Goal: Communication & Community: Answer question/provide support

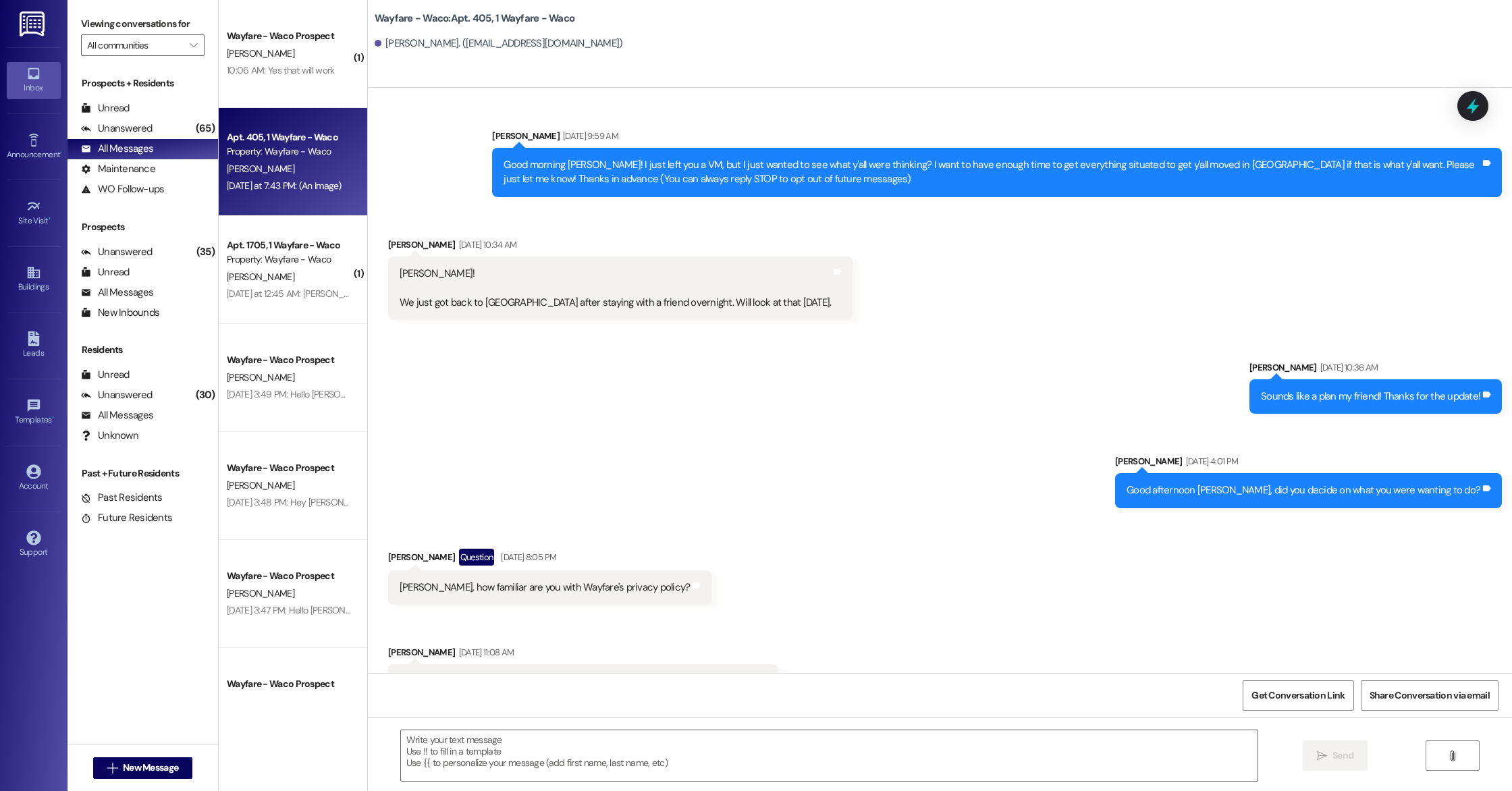
scroll to position [8622, 0]
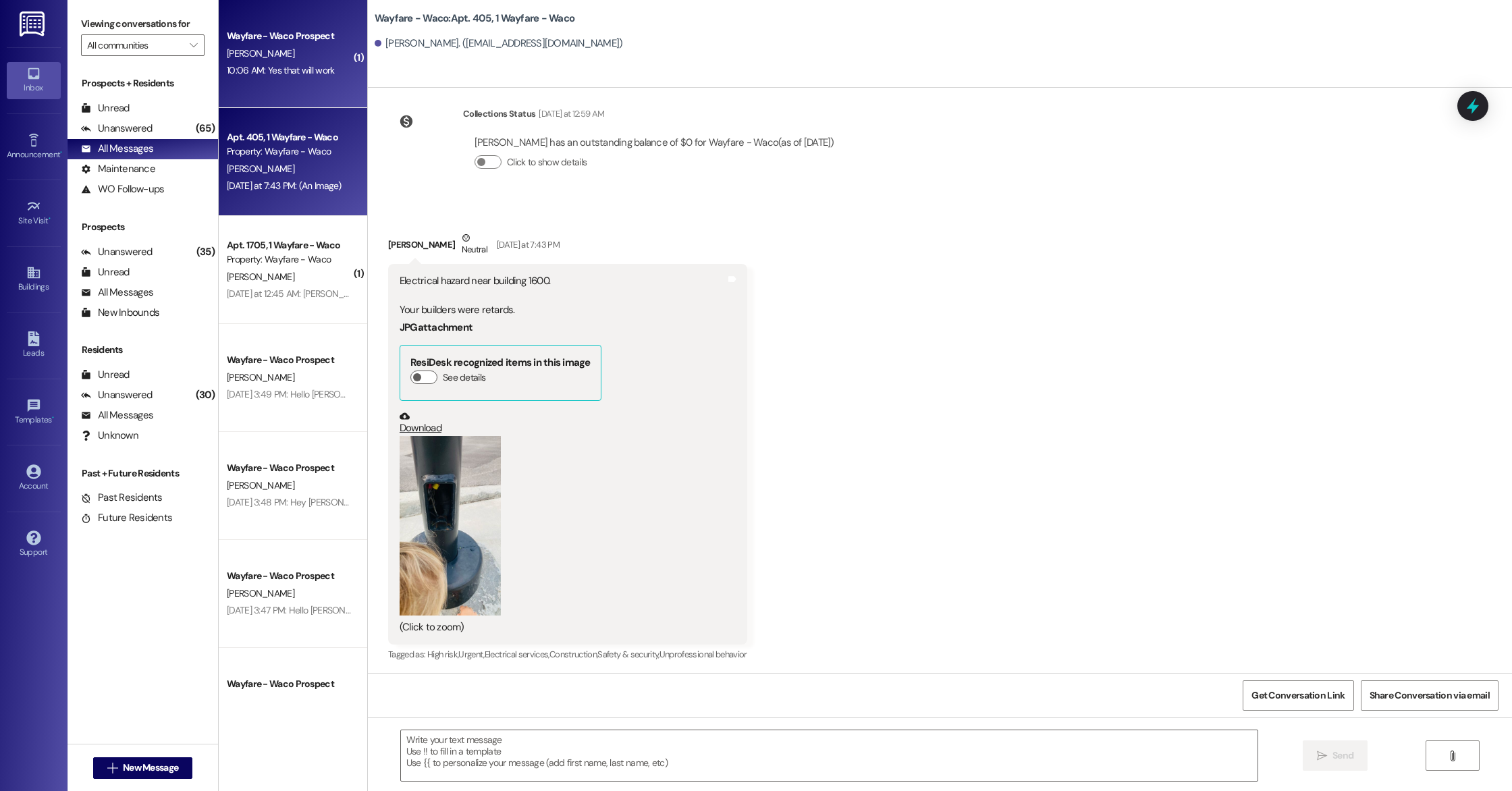
click at [288, 55] on div "[PERSON_NAME]" at bounding box center [288, 54] width 127 height 17
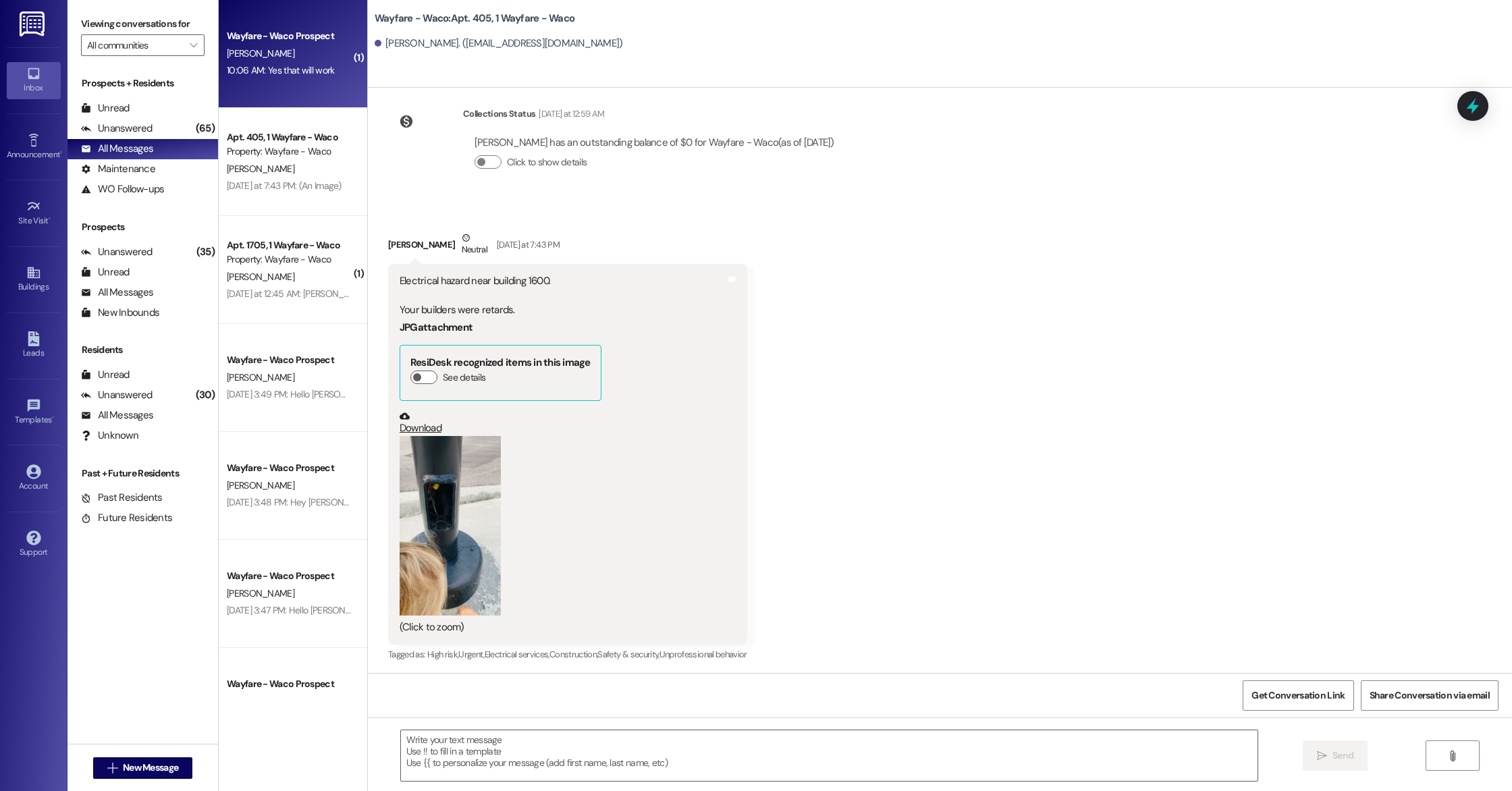
scroll to position [442, 0]
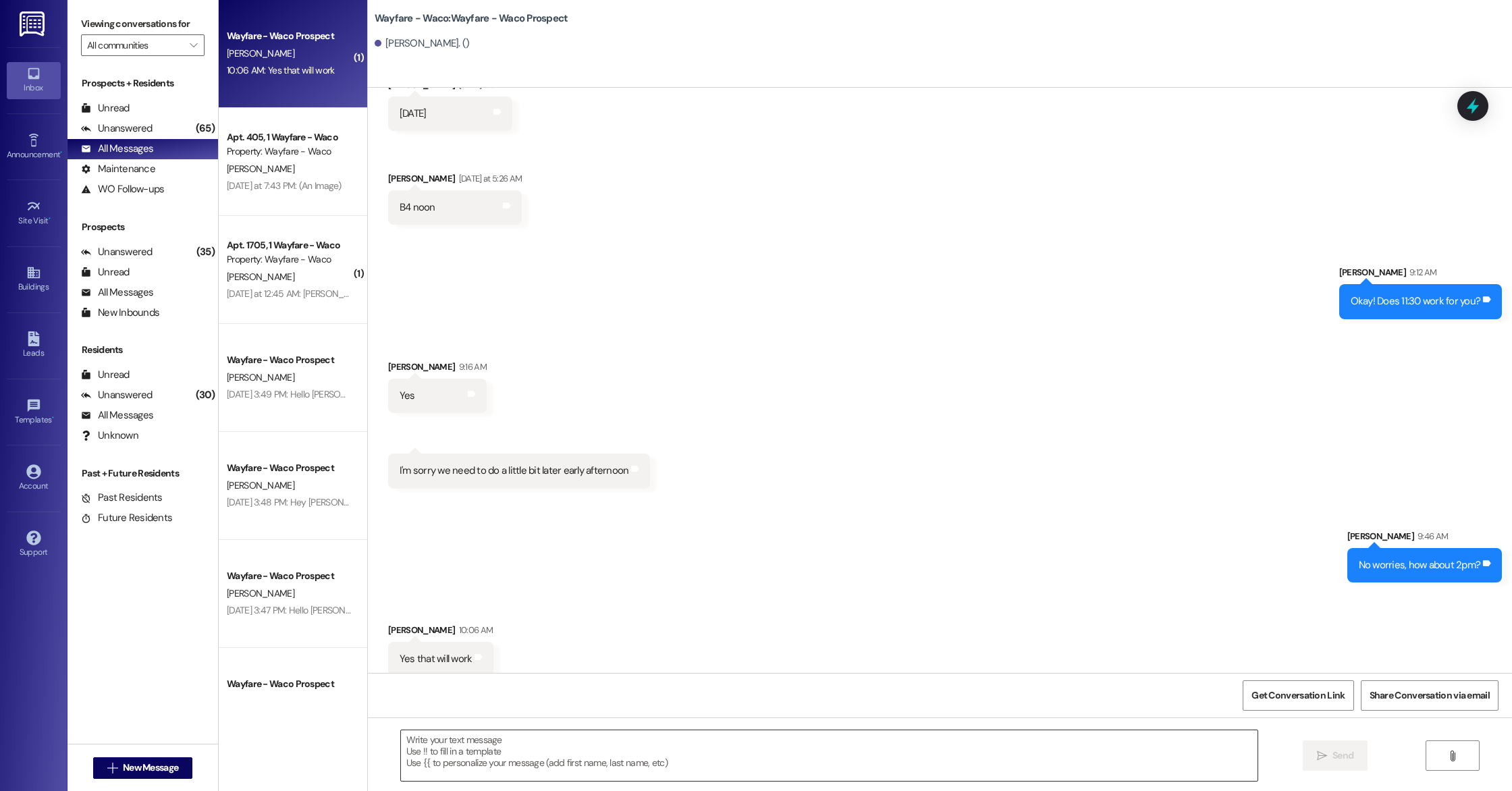
click at [724, 748] on textarea at bounding box center [829, 756] width 856 height 50
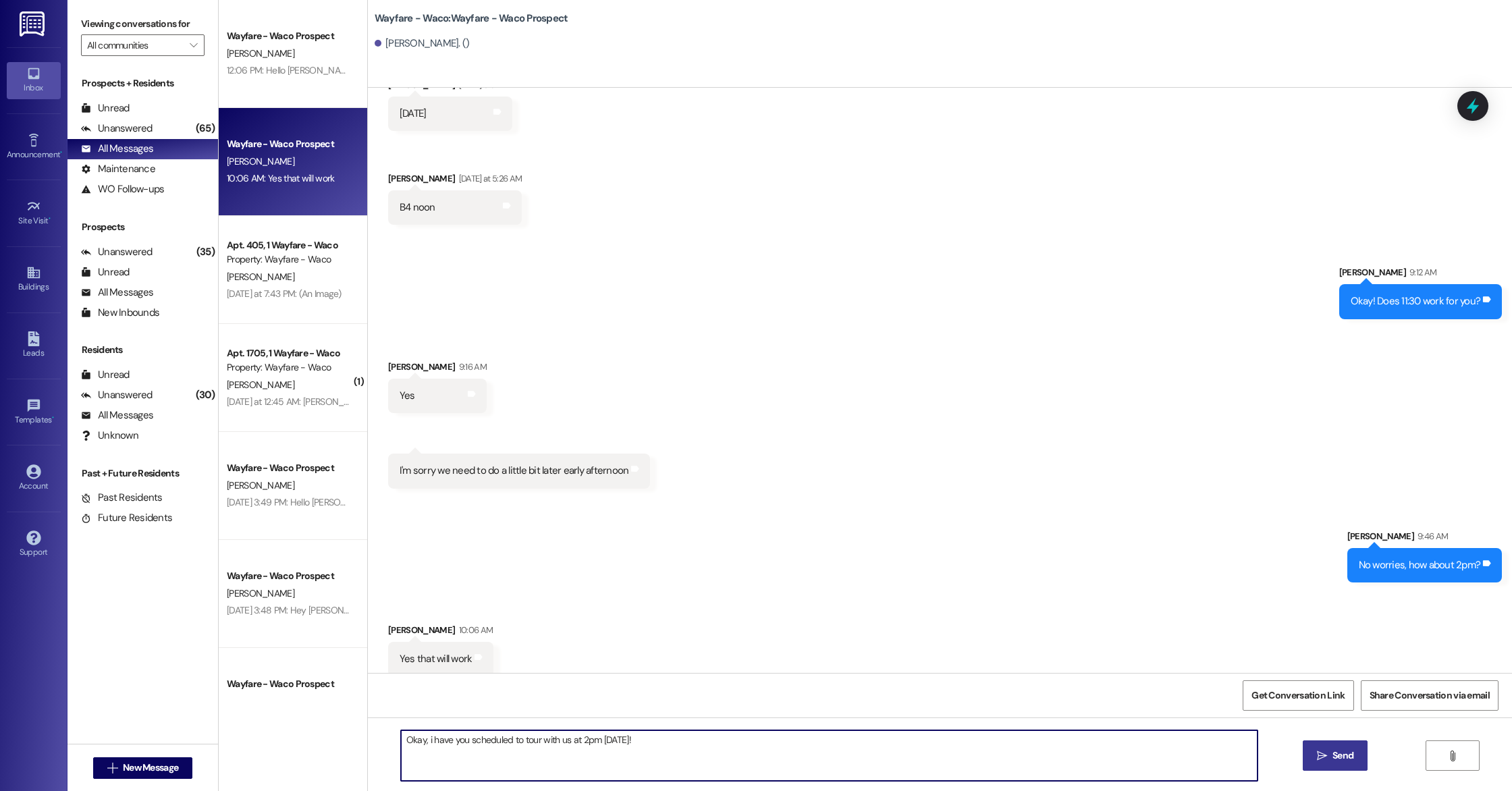
type textarea "Okay, i have you scheduled to tour with us at 2pm [DATE]!"
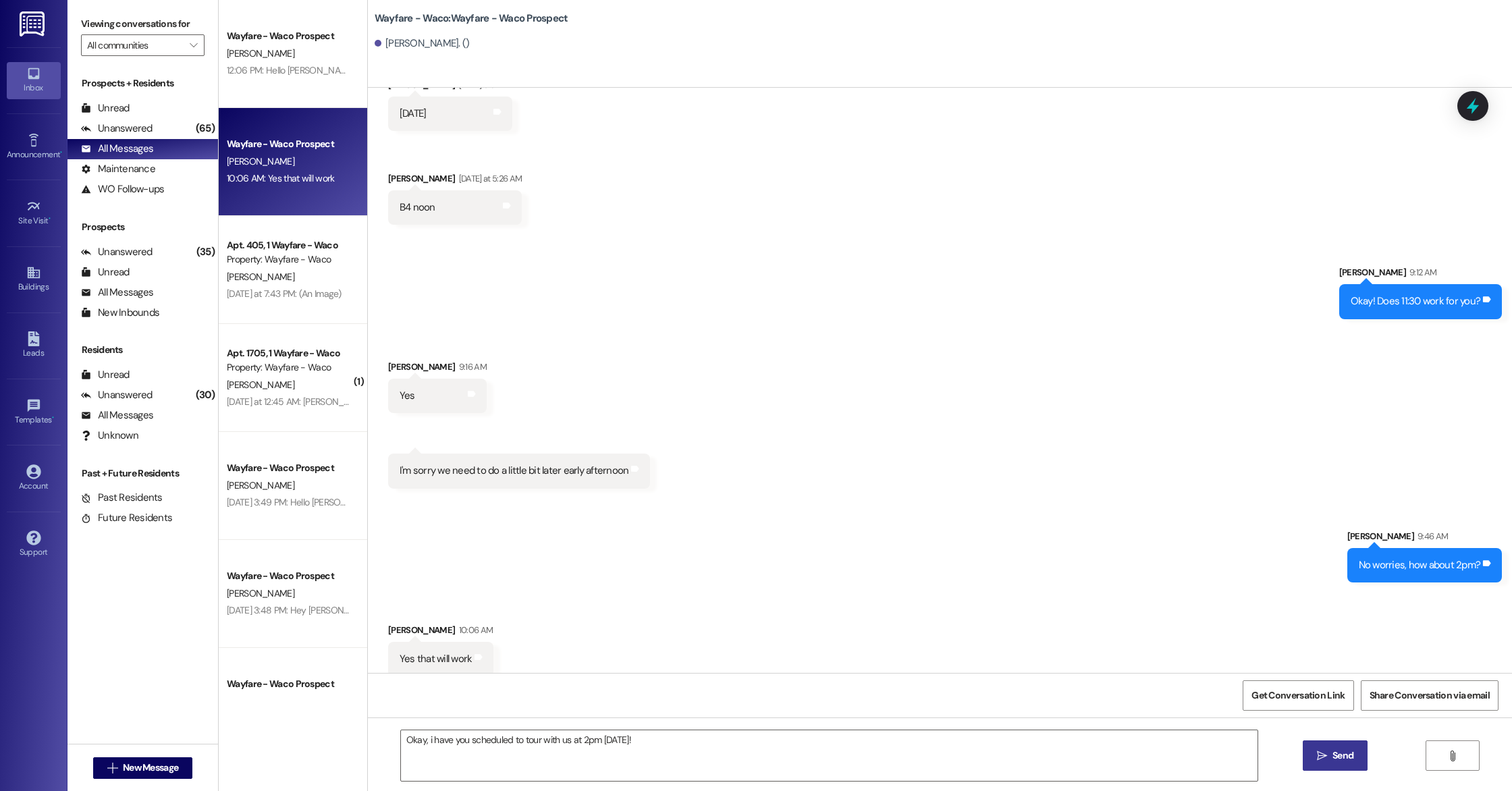
click at [1348, 758] on span "Send" at bounding box center [1343, 755] width 20 height 14
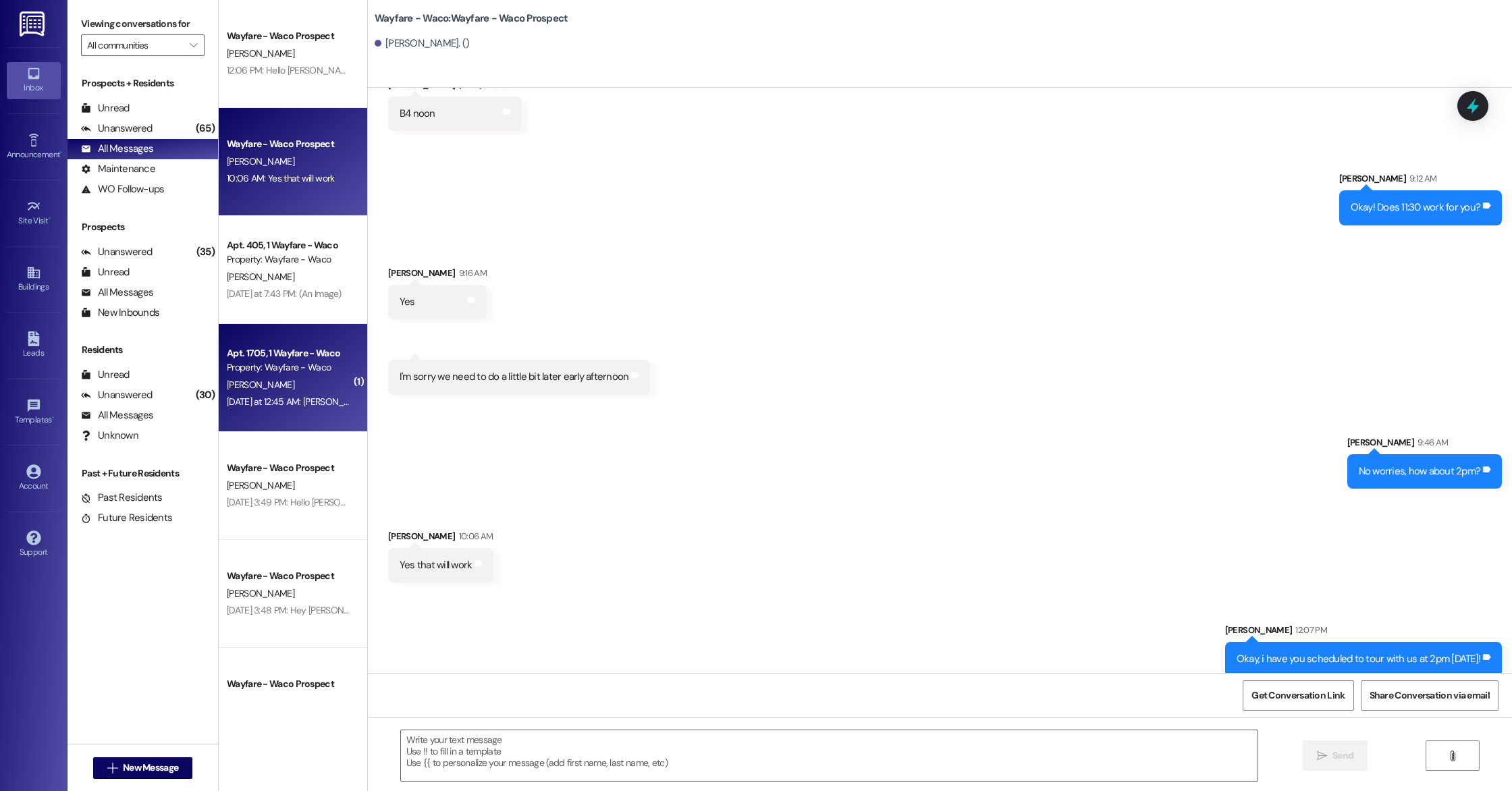
click at [283, 384] on div "[PERSON_NAME]" at bounding box center [288, 385] width 127 height 17
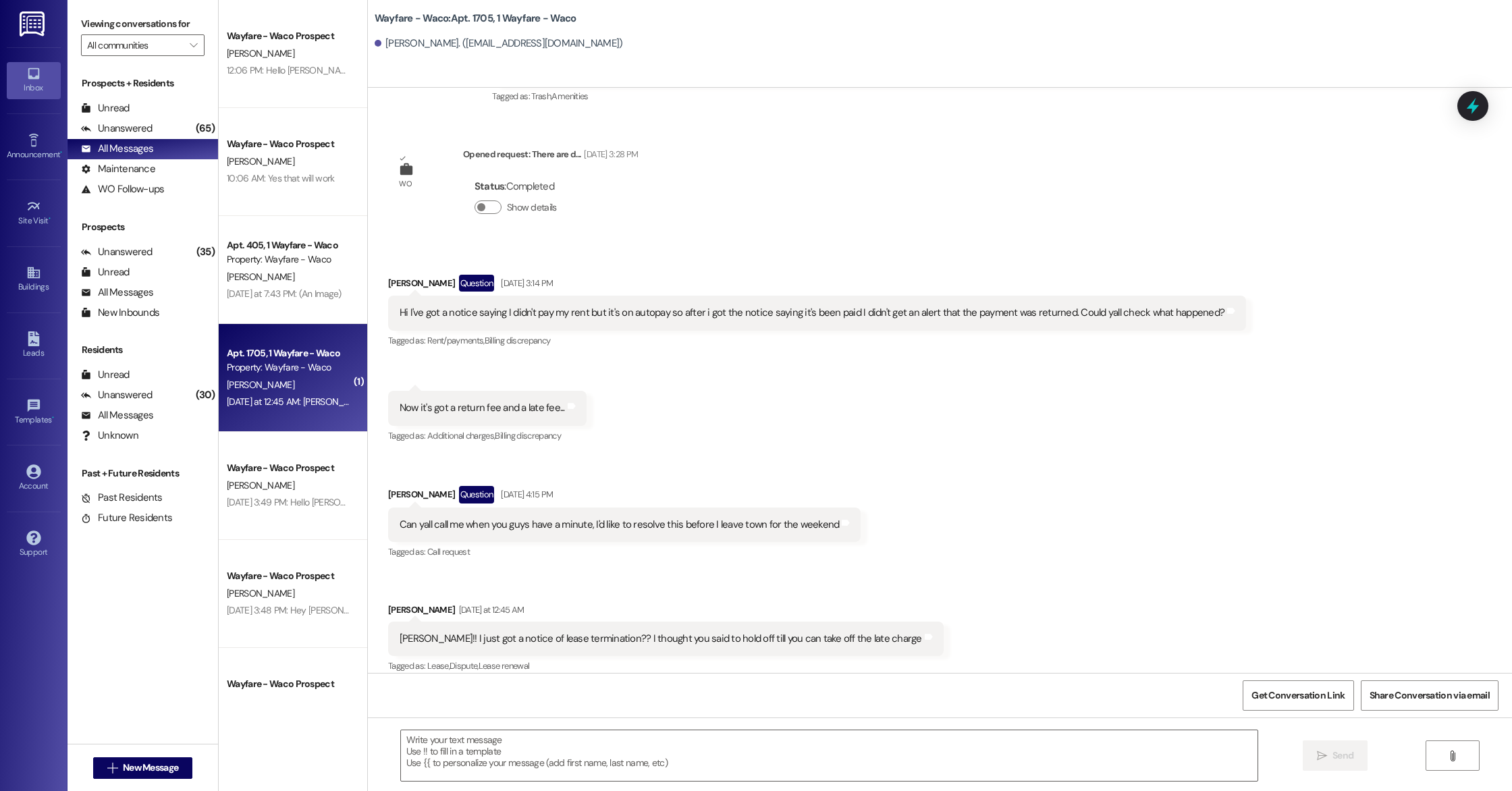
scroll to position [18444, 0]
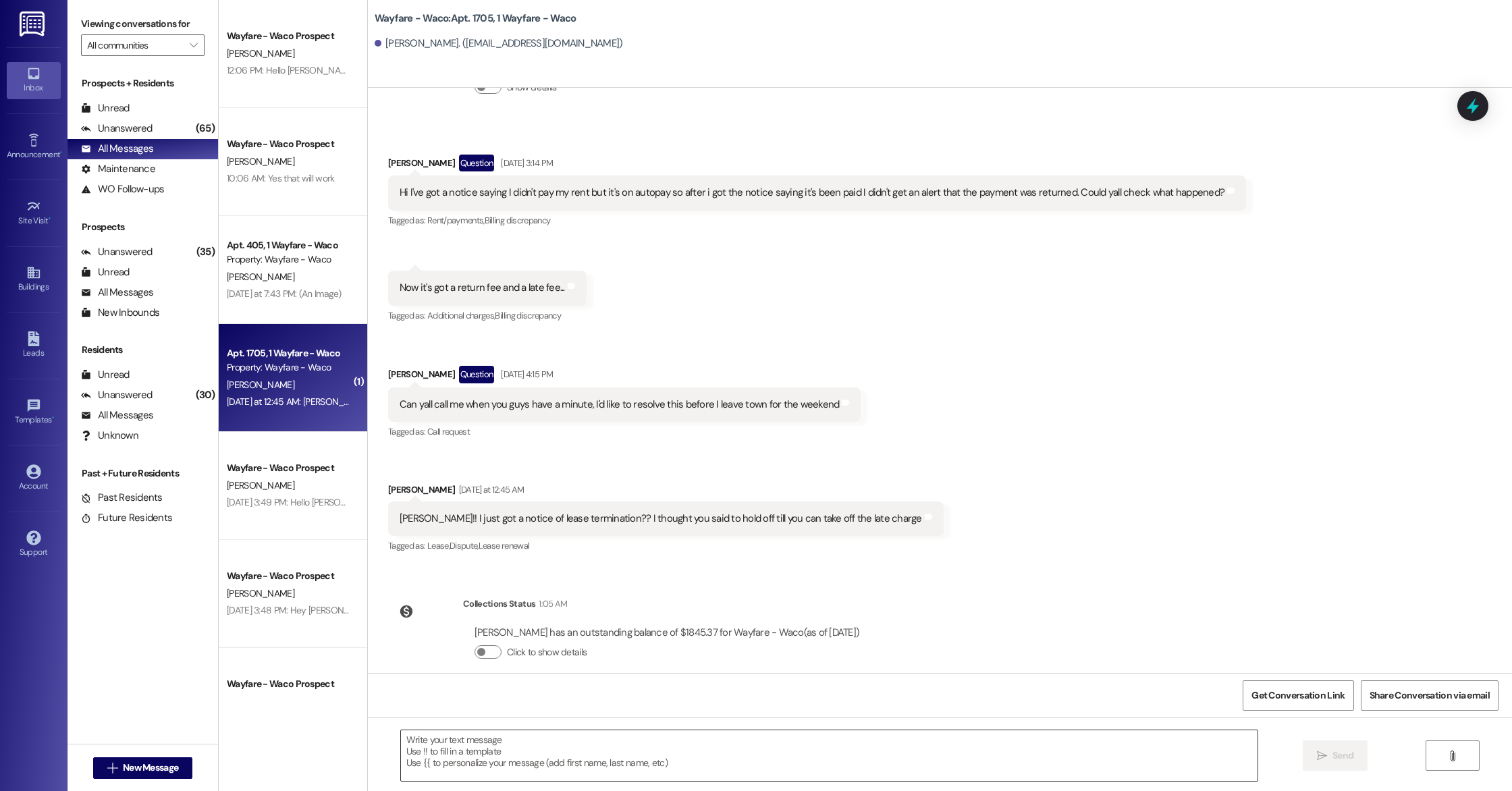
click at [630, 754] on textarea at bounding box center [829, 756] width 856 height 50
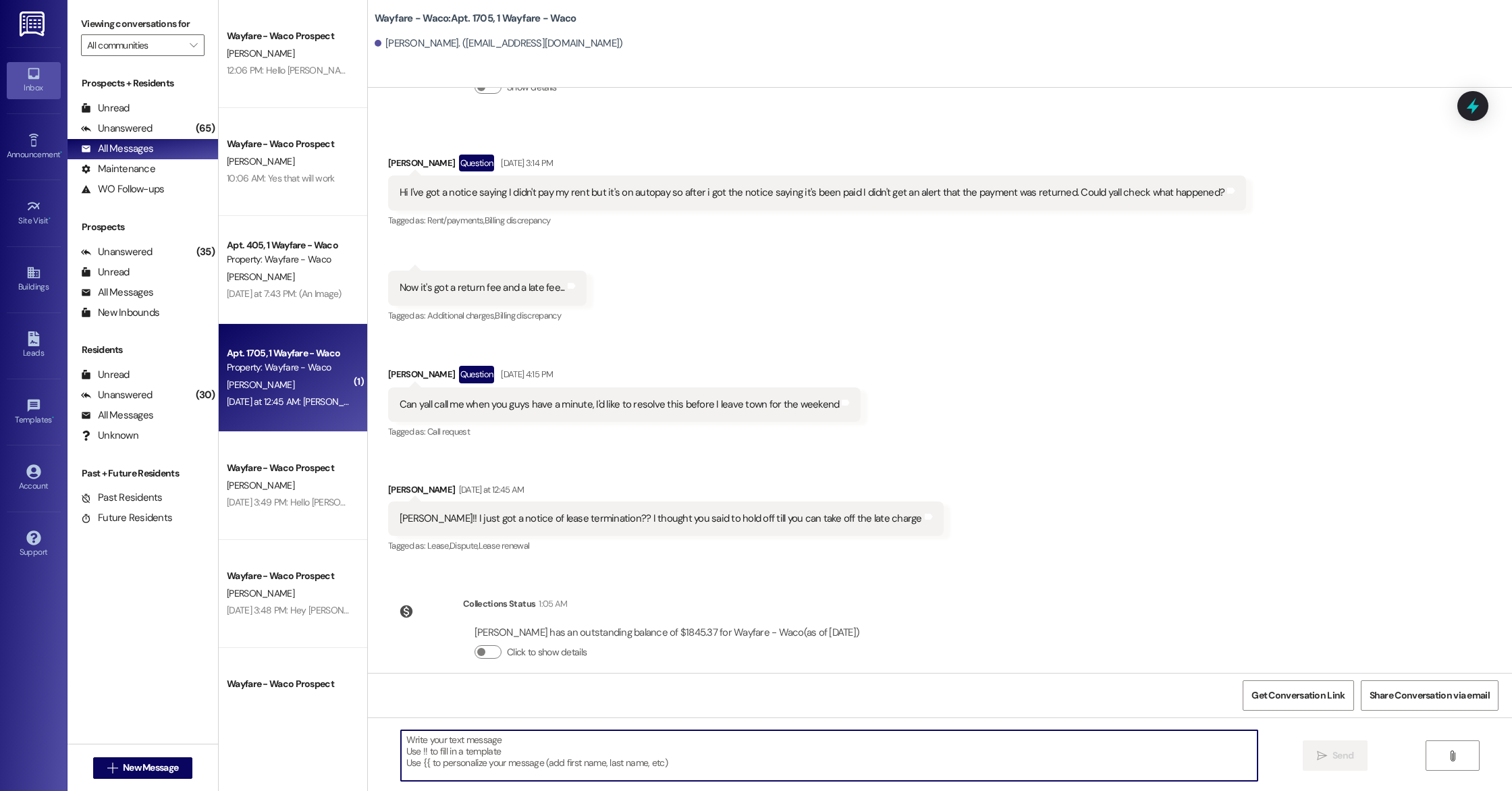
type textarea "h"
click at [888, 744] on textarea "Hey [PERSON_NAME], we are in contact with our vp about the situation, please di…" at bounding box center [829, 756] width 856 height 50
click at [550, 741] on textarea "Hey [PERSON_NAME], we are in contact with our vp about the situation, please di…" at bounding box center [829, 756] width 856 height 50
drag, startPoint x: 625, startPoint y: 741, endPoint x: 437, endPoint y: 734, distance: 188.1
click at [437, 734] on textarea "Hey [PERSON_NAME], we are in contact with our VP about the situation, please di…" at bounding box center [829, 756] width 856 height 50
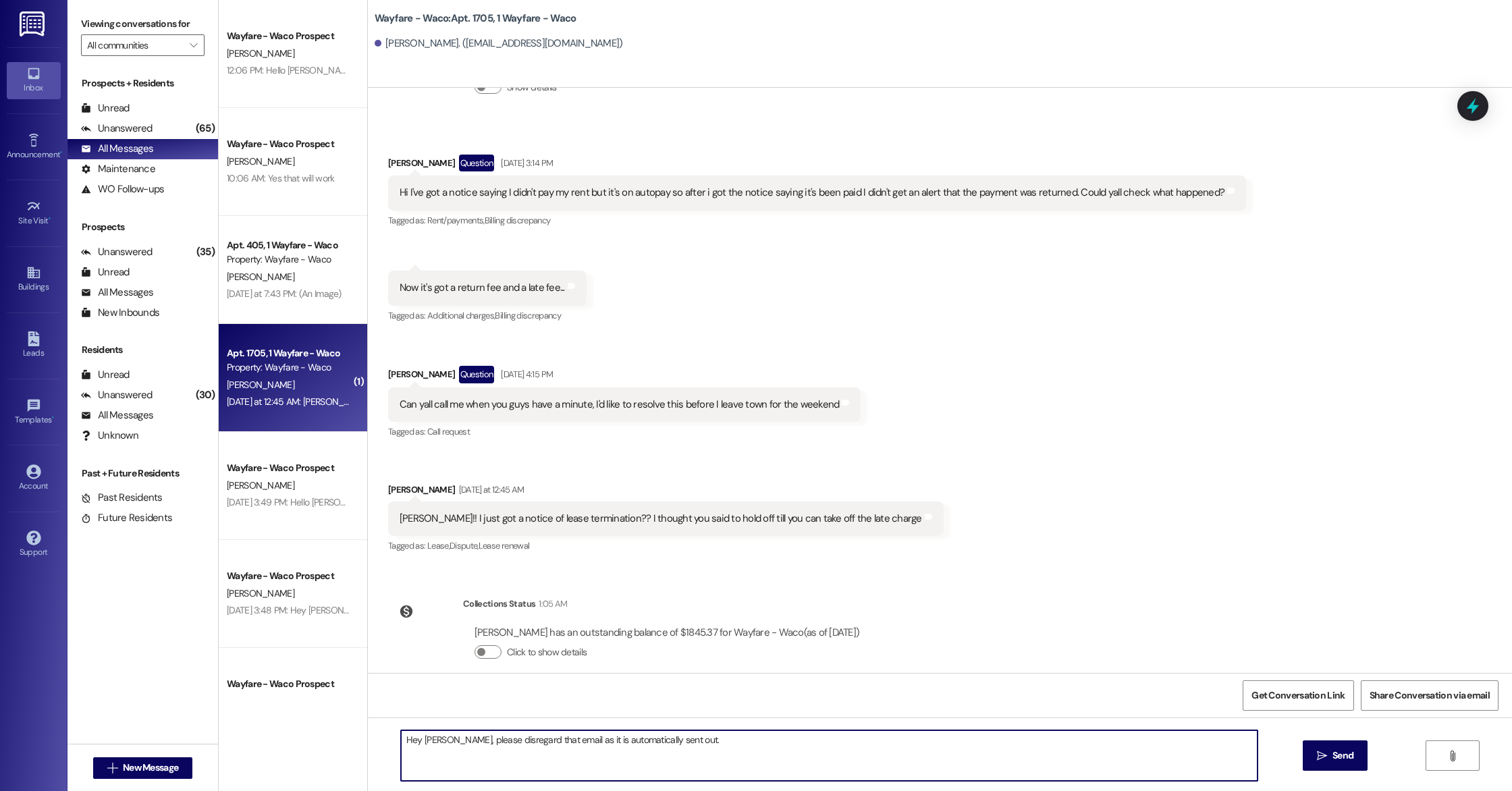
click at [683, 748] on textarea "Hey [PERSON_NAME], please disregard that email as it is automatically sent out." at bounding box center [829, 756] width 856 height 50
click at [979, 742] on textarea "Hey [PERSON_NAME], please disregard that email as it is automatically sent out.…" at bounding box center [829, 756] width 856 height 50
type textarea "Hey [PERSON_NAME], please disregard that email as it is automatically sent out.…"
click at [1330, 760] on span "Send" at bounding box center [1343, 755] width 26 height 14
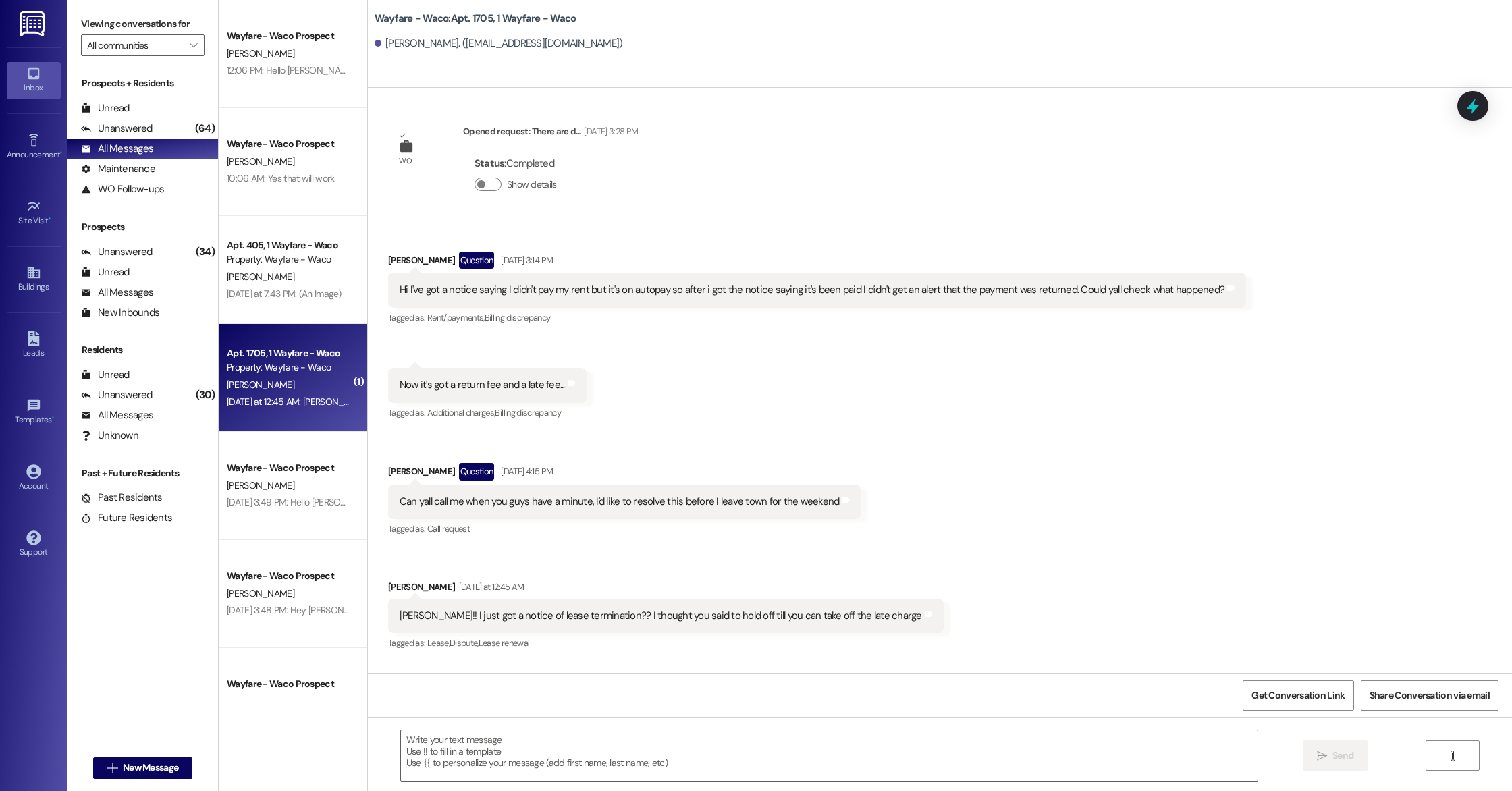
scroll to position [18538, 0]
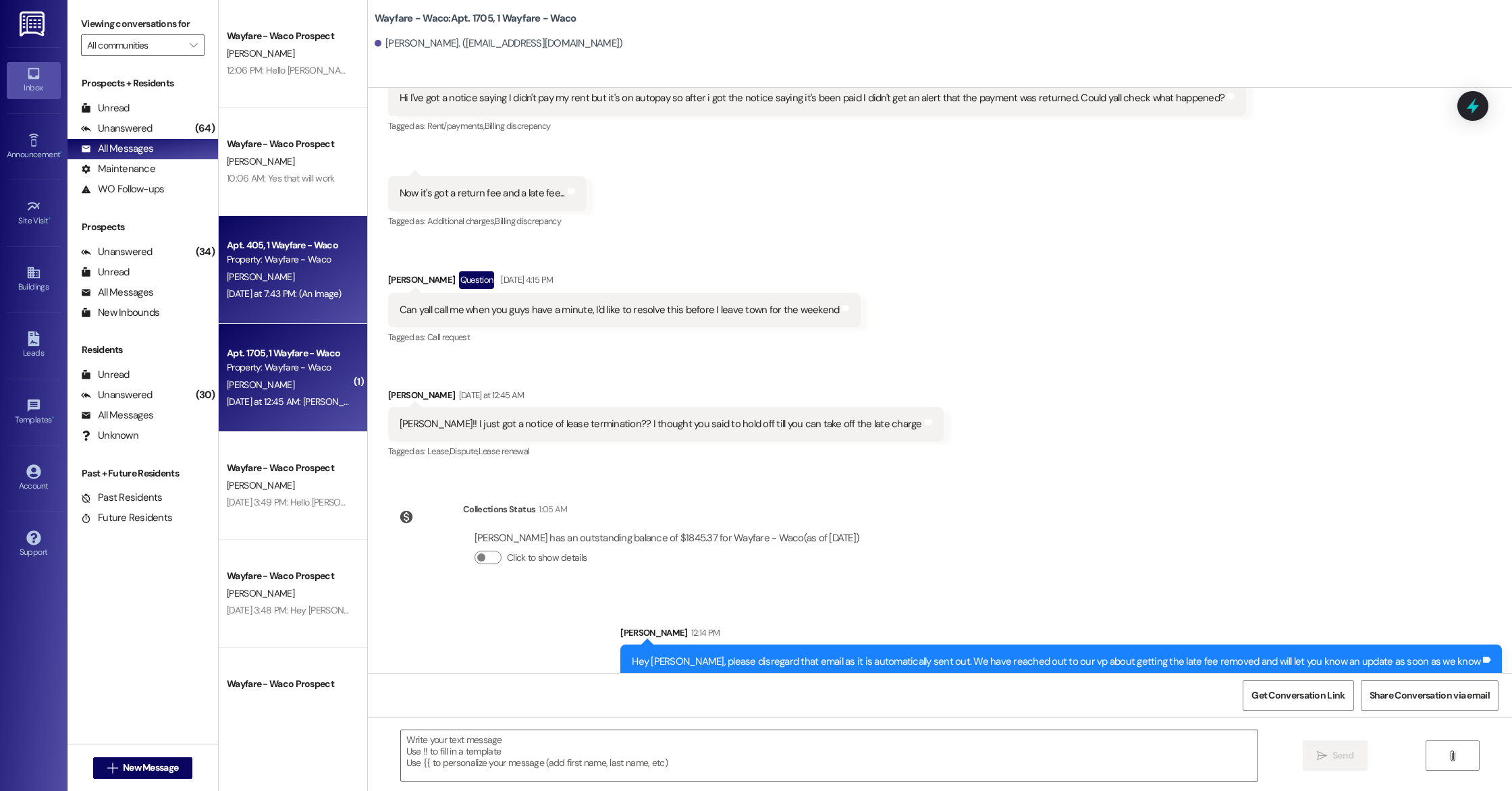
click at [282, 294] on div "[DATE] at 7:43 PM: (An Image) [DATE] at 7:43 PM: (An Image)" at bounding box center [284, 293] width 114 height 12
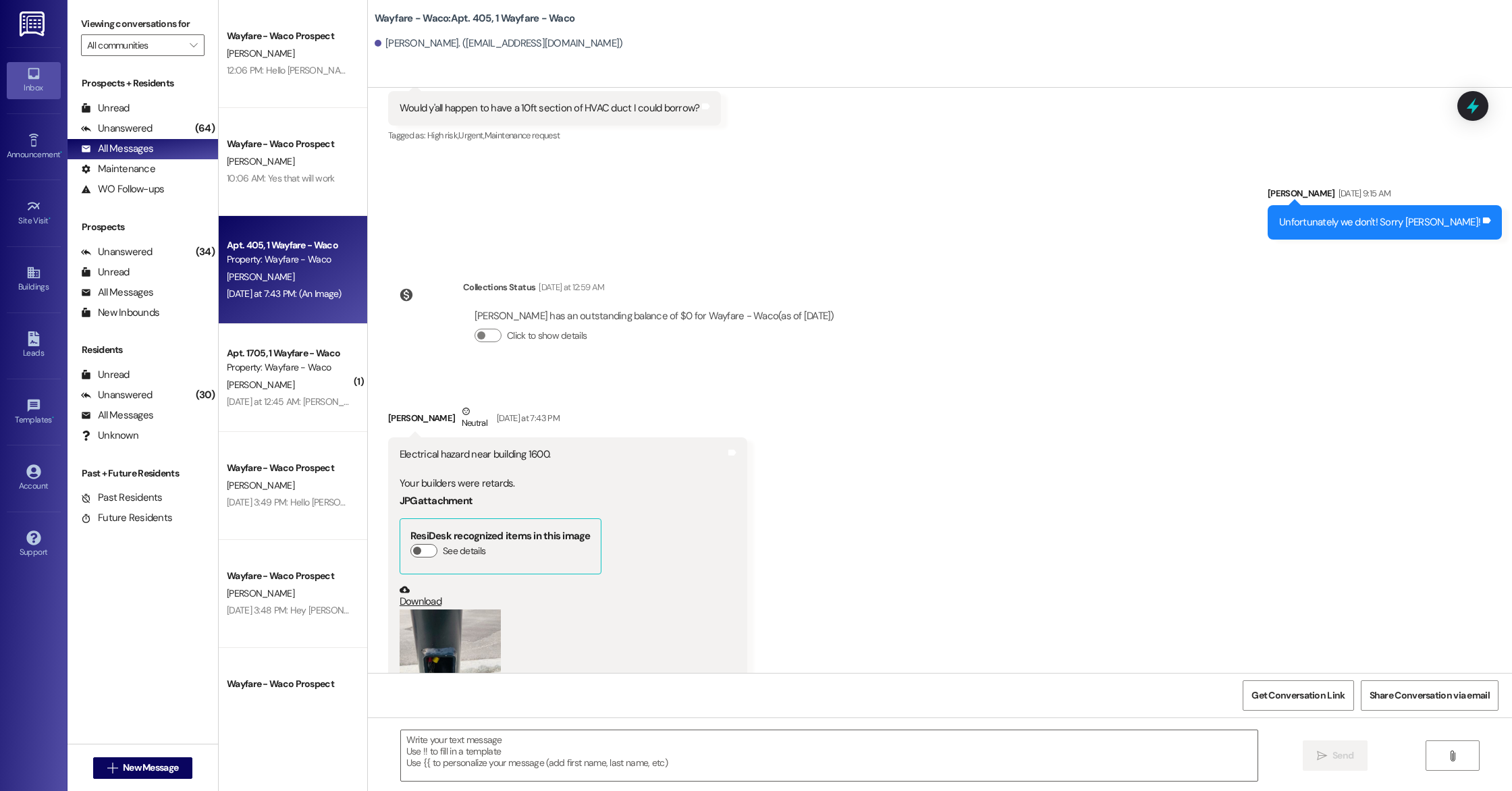
scroll to position [8622, 0]
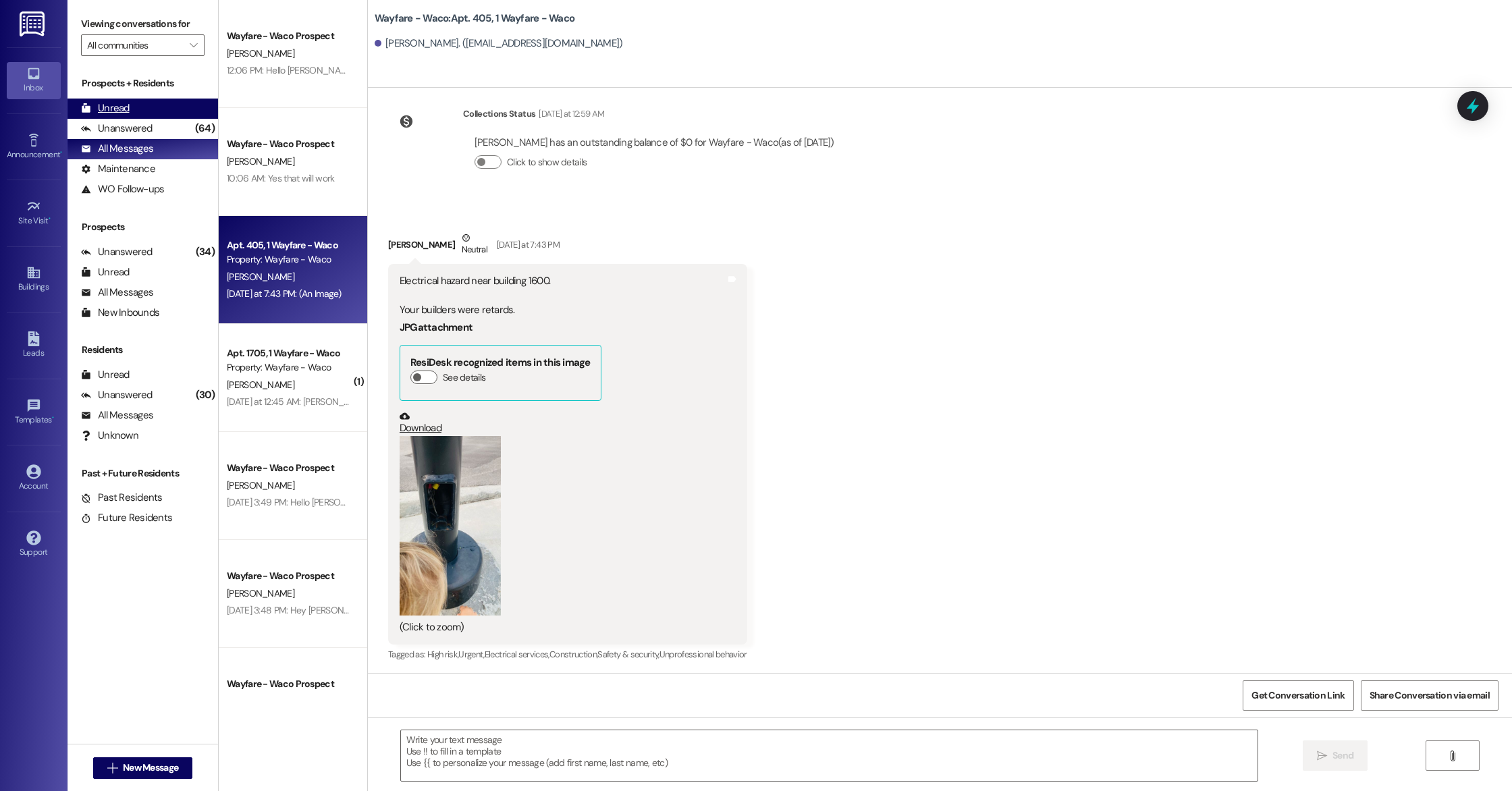
click at [124, 110] on div "Unread" at bounding box center [105, 108] width 48 height 14
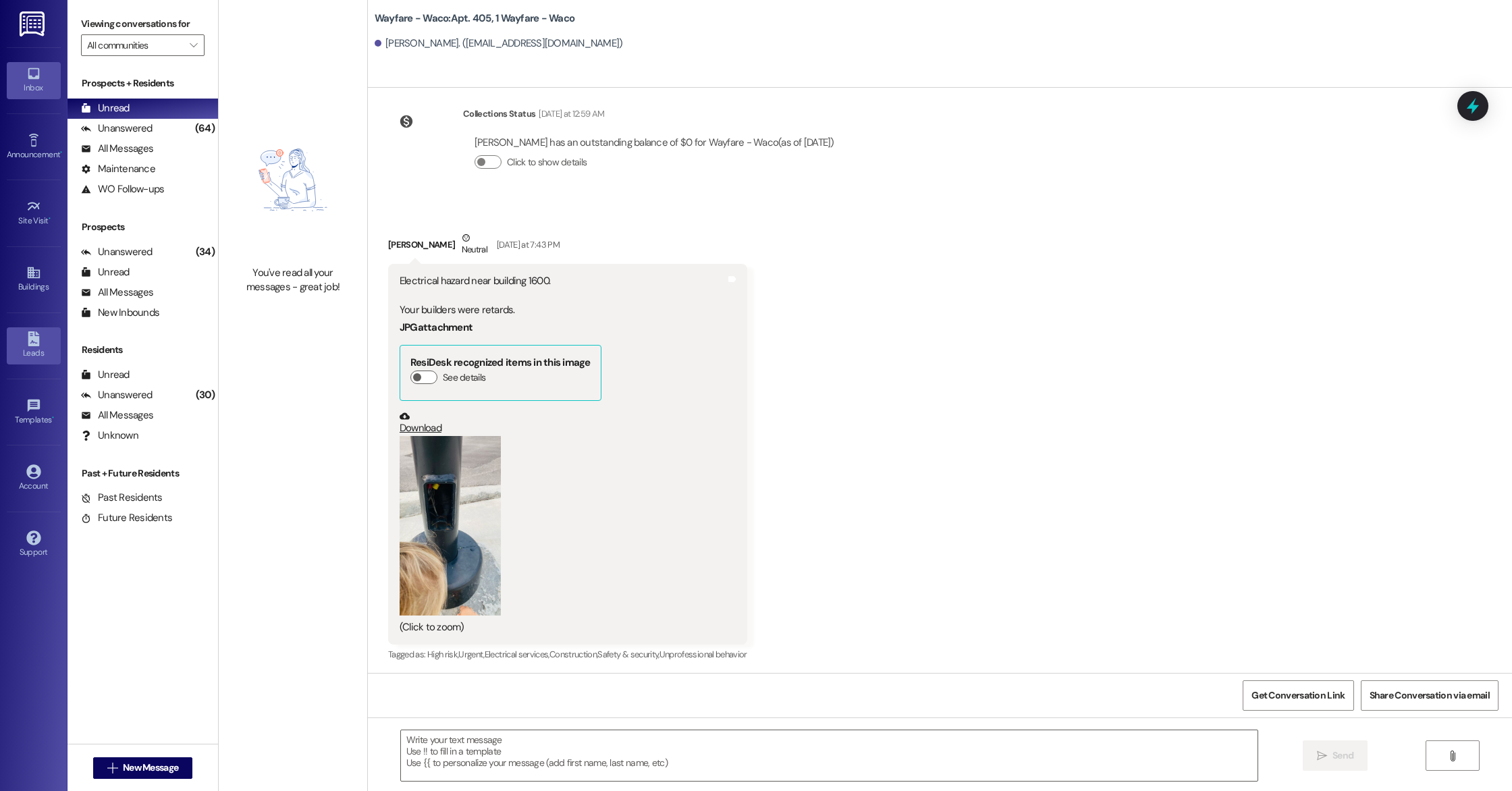
click at [32, 350] on div "Leads" at bounding box center [33, 353] width 68 height 14
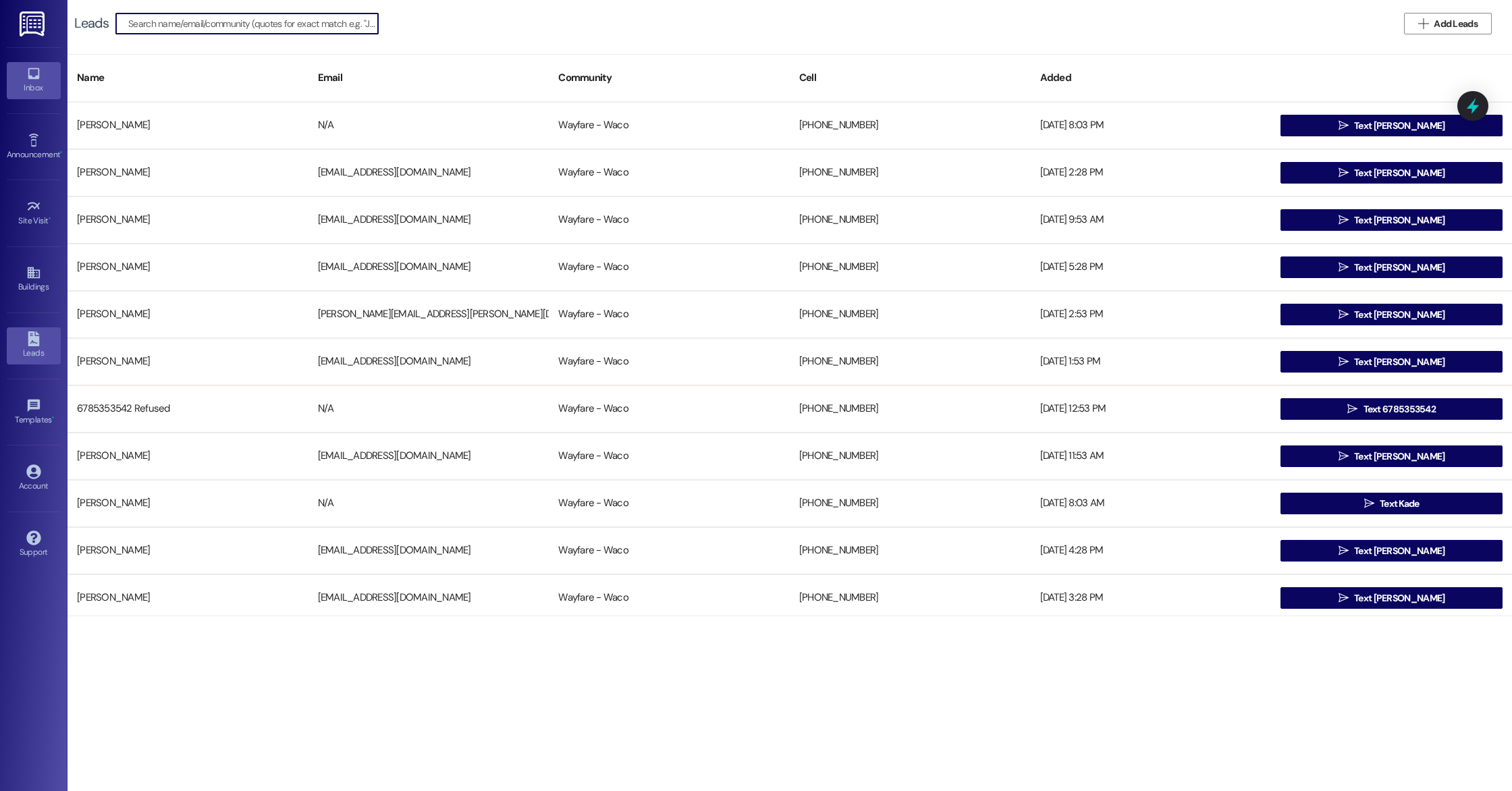
click at [35, 76] on icon at bounding box center [33, 74] width 11 height 11
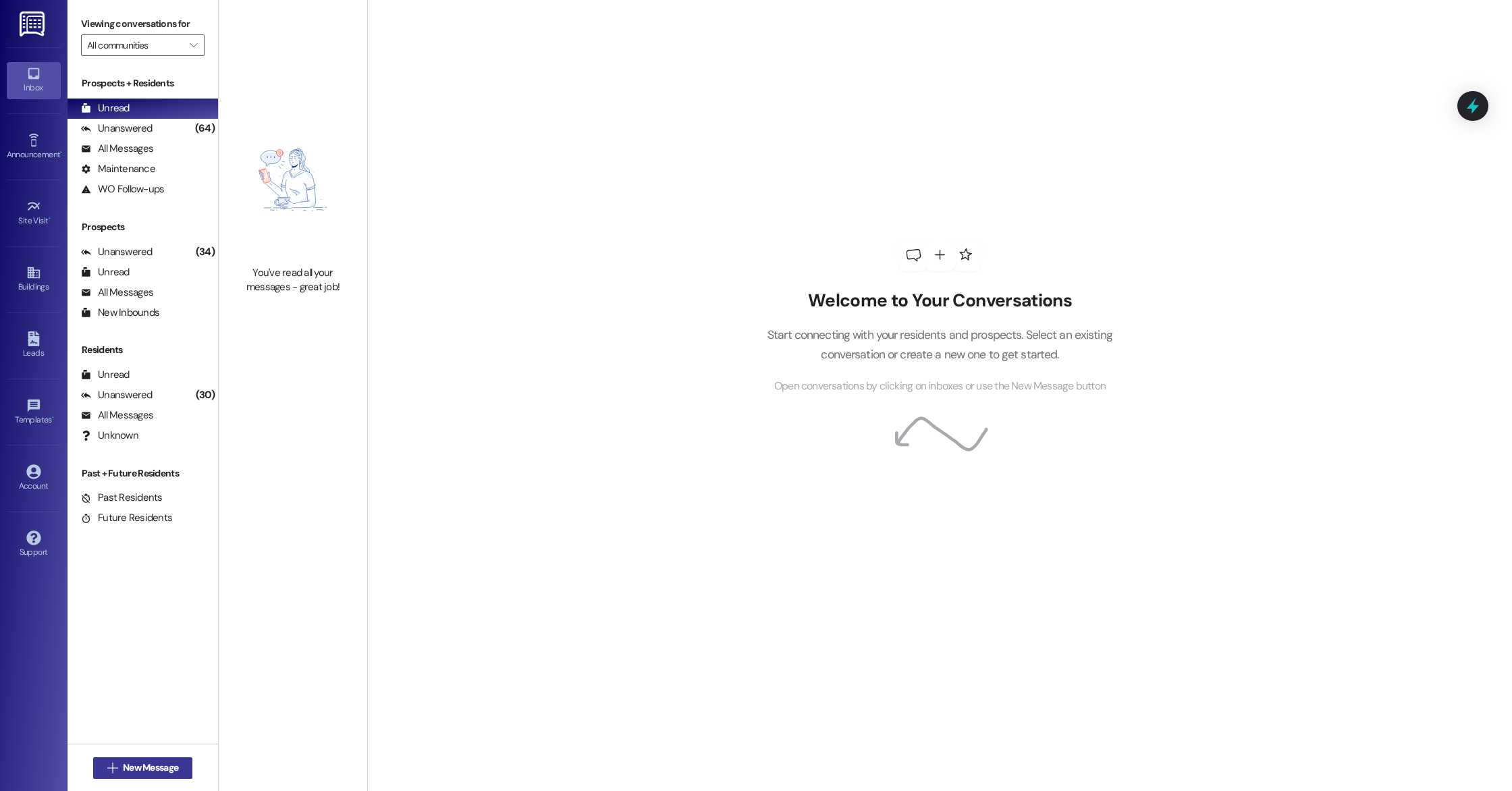
click at [169, 761] on span "New Message" at bounding box center [150, 767] width 55 height 14
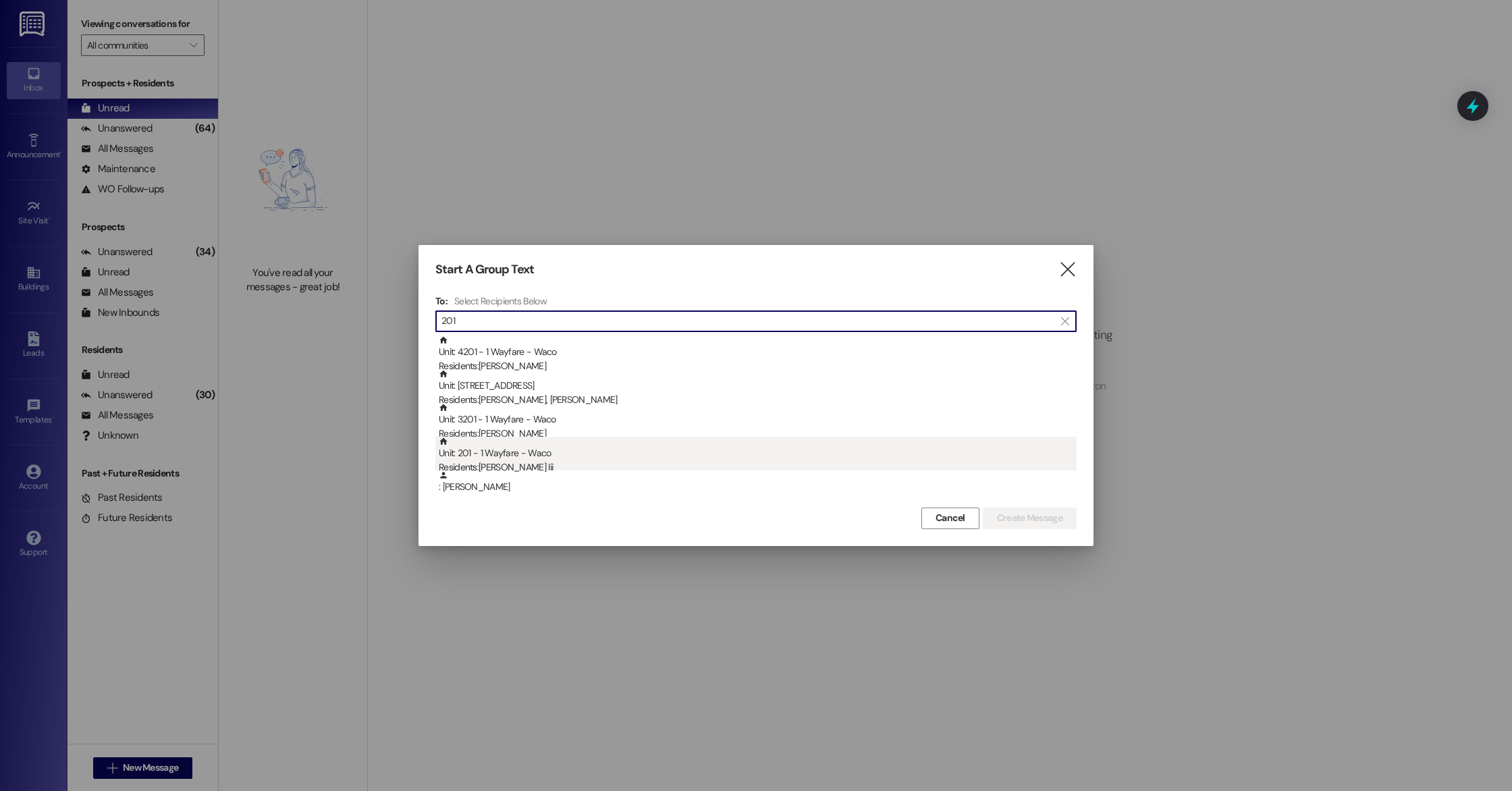
type input "201"
click at [564, 461] on div "Residents: [PERSON_NAME]" at bounding box center [756, 467] width 637 height 14
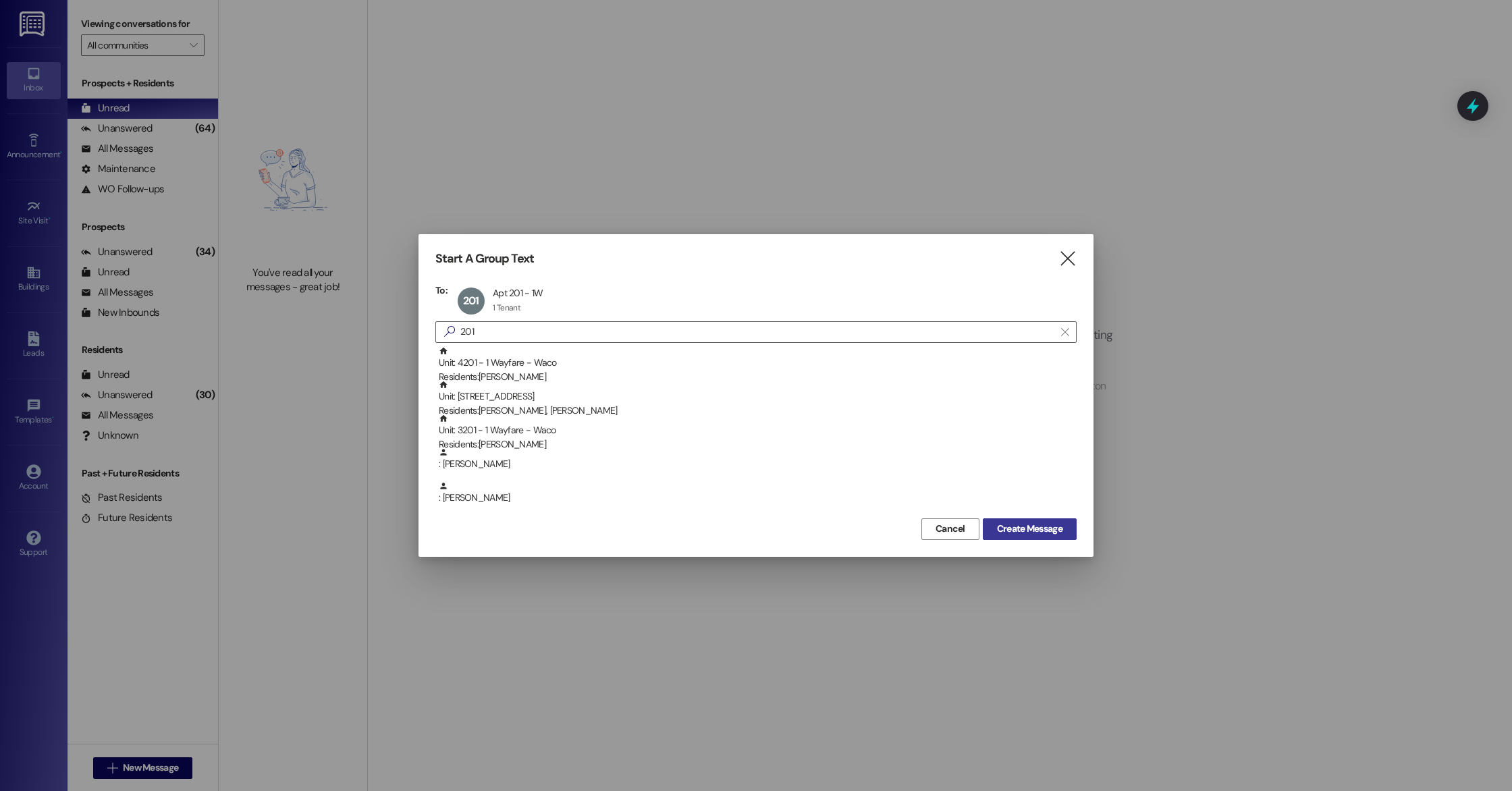
click at [1040, 527] on span "Create Message" at bounding box center [1029, 529] width 65 height 14
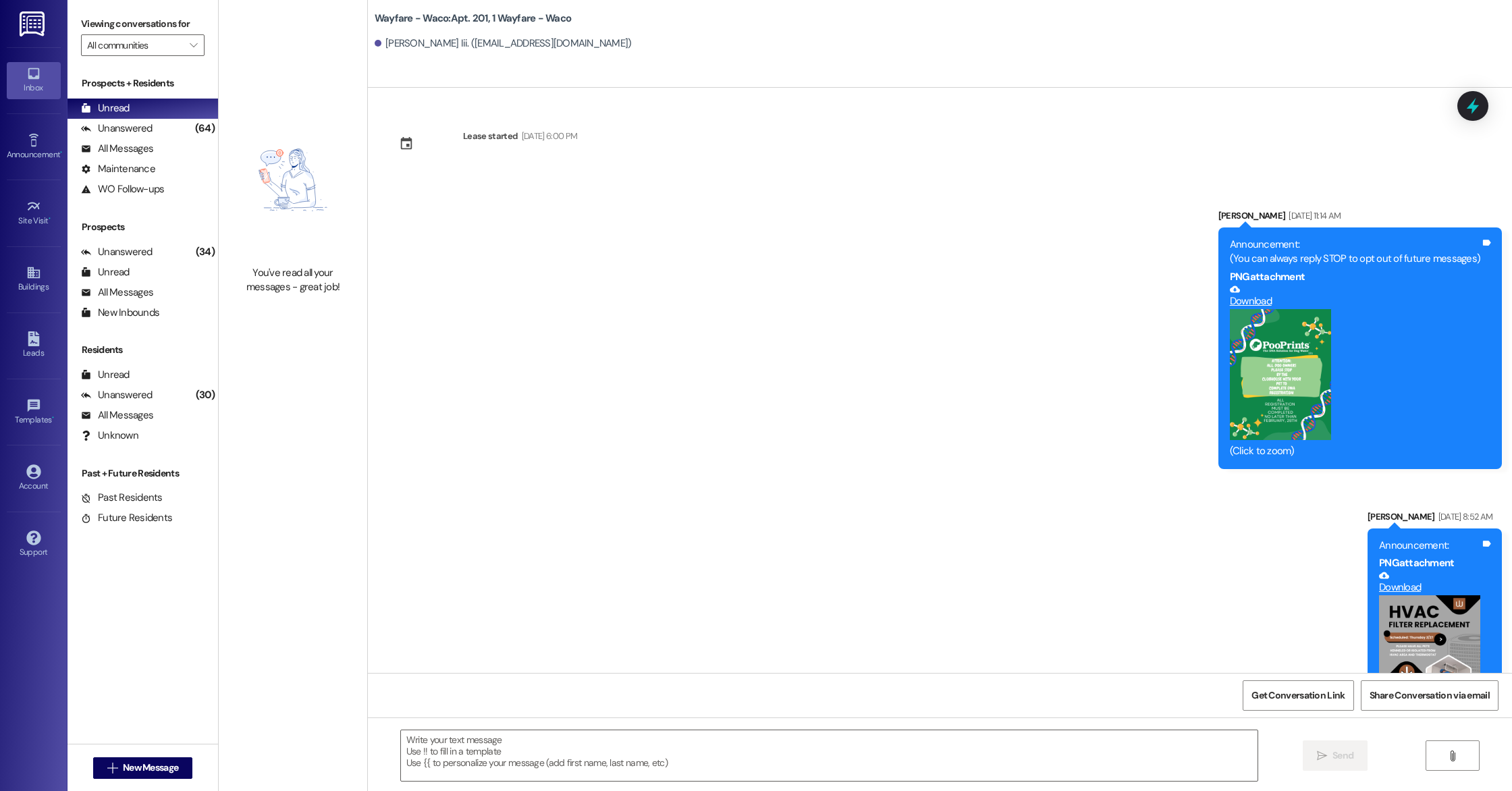
scroll to position [8138, 0]
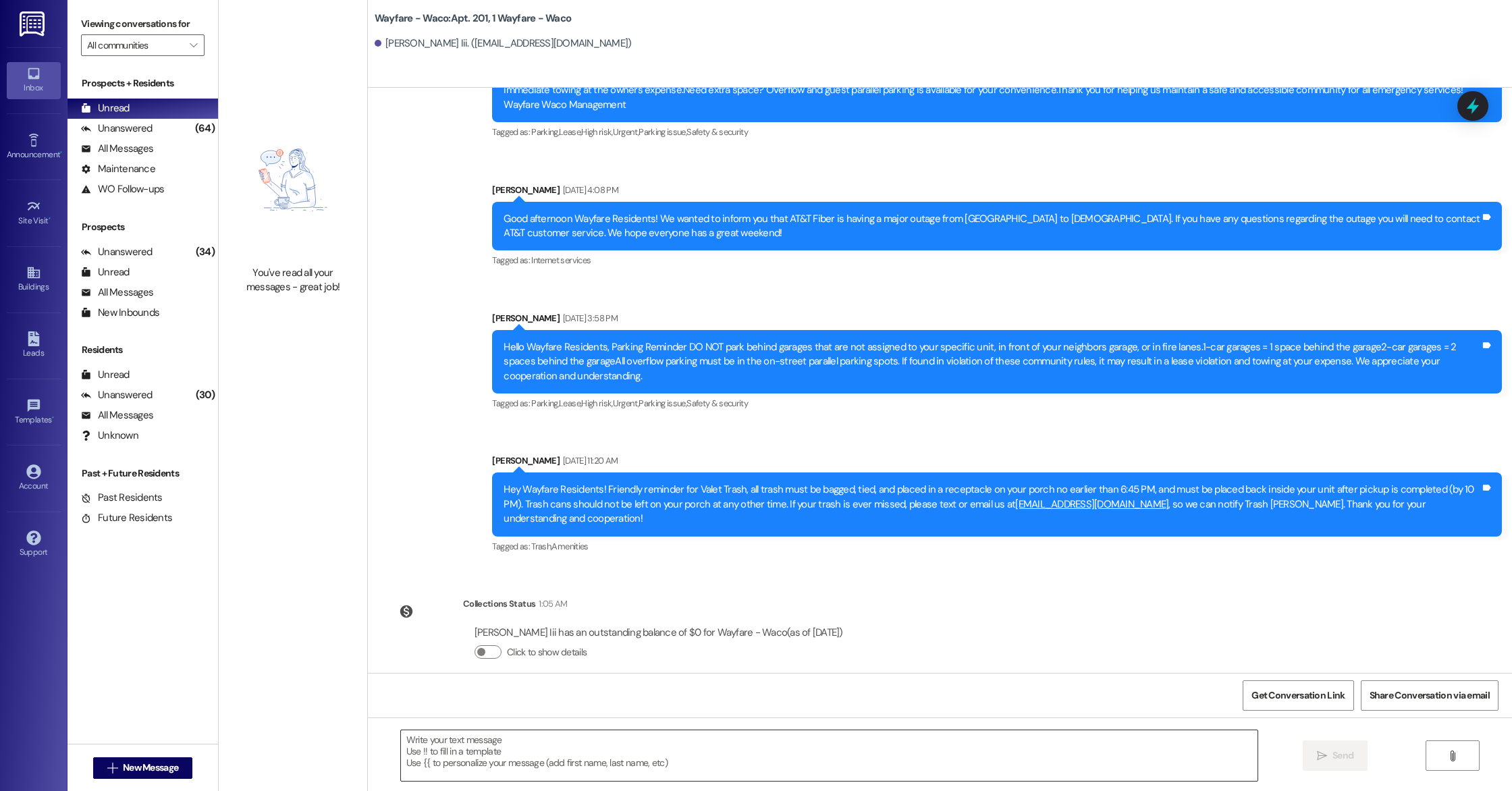
click at [722, 758] on textarea at bounding box center [829, 756] width 856 height 50
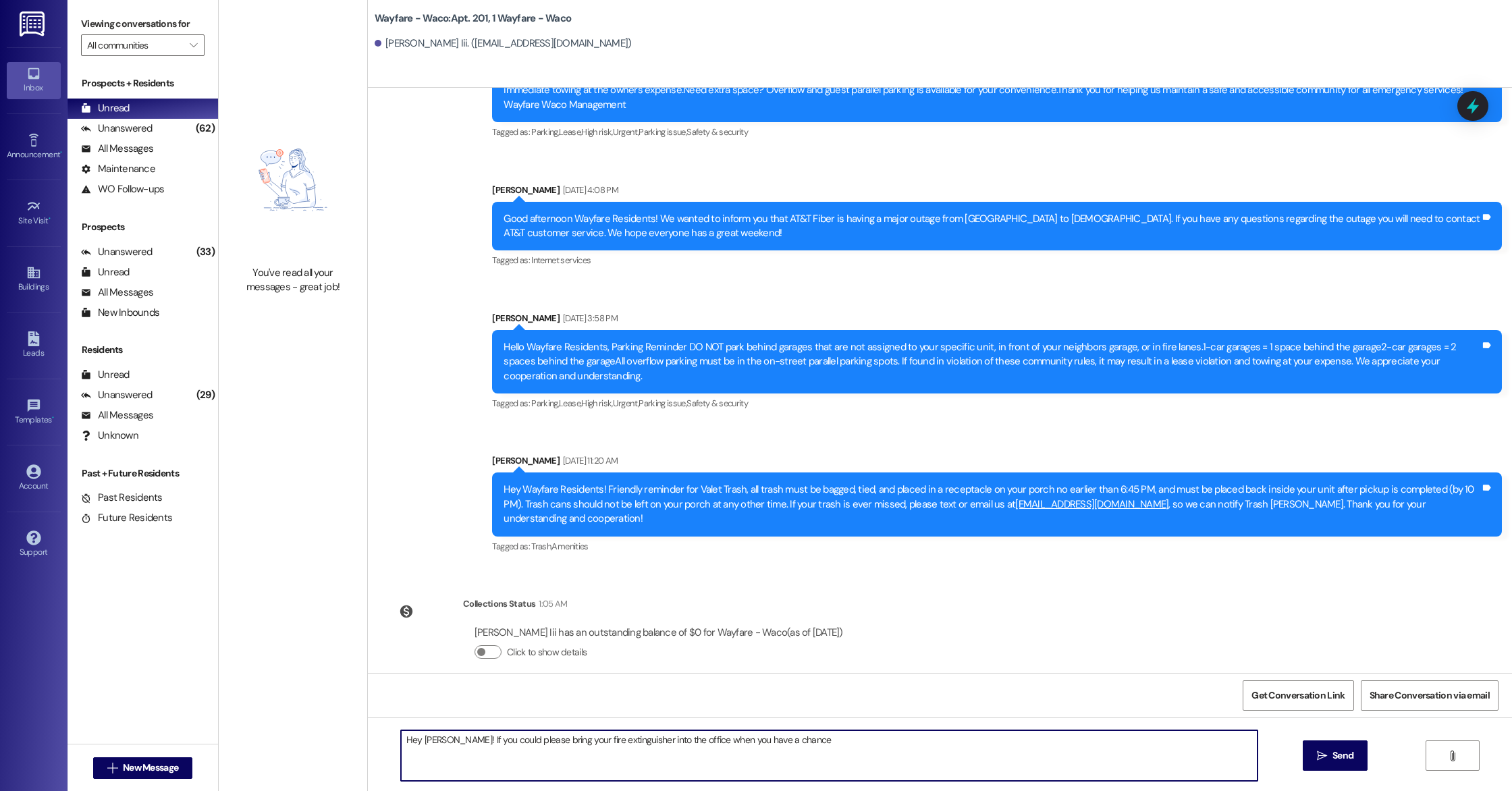
click at [442, 739] on textarea "Hey [PERSON_NAME]! If you could please bring your fire extinguisher into the of…" at bounding box center [829, 756] width 856 height 50
drag, startPoint x: 1050, startPoint y: 739, endPoint x: 809, endPoint y: 739, distance: 241.0
click at [809, 739] on textarea "Hey [PERSON_NAME]! In order to replace your fire extinguisher we will need you …" at bounding box center [829, 756] width 856 height 50
drag, startPoint x: 916, startPoint y: 736, endPoint x: 810, endPoint y: 738, distance: 106.0
click at [810, 738] on textarea "Hey [PERSON_NAME]! In order to replace your fire extinguisher we will need you …" at bounding box center [829, 756] width 856 height 50
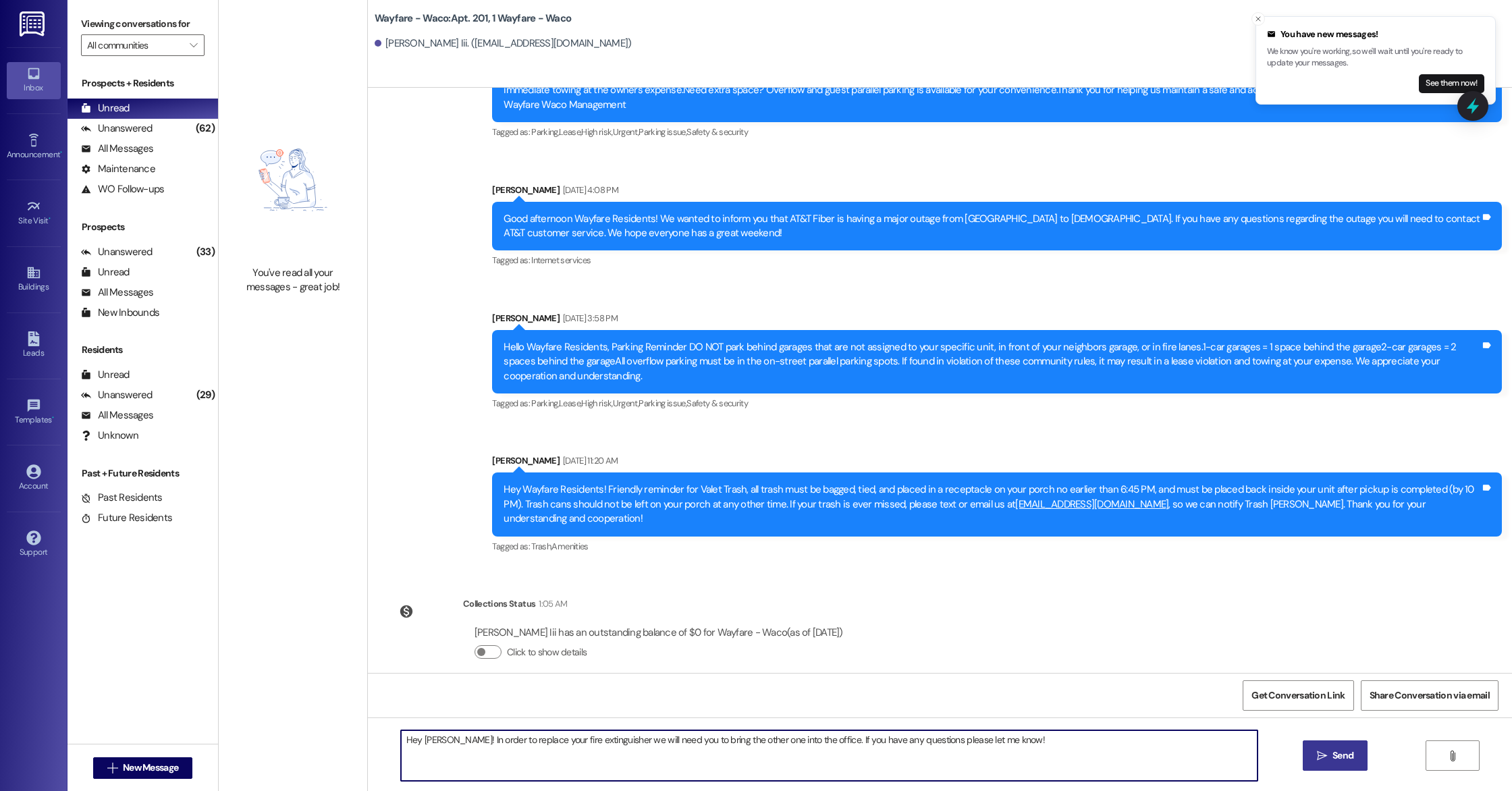
type textarea "Hey [PERSON_NAME]! In order to replace your fire extinguisher we will need you …"
click at [1345, 760] on span "Send" at bounding box center [1343, 755] width 20 height 14
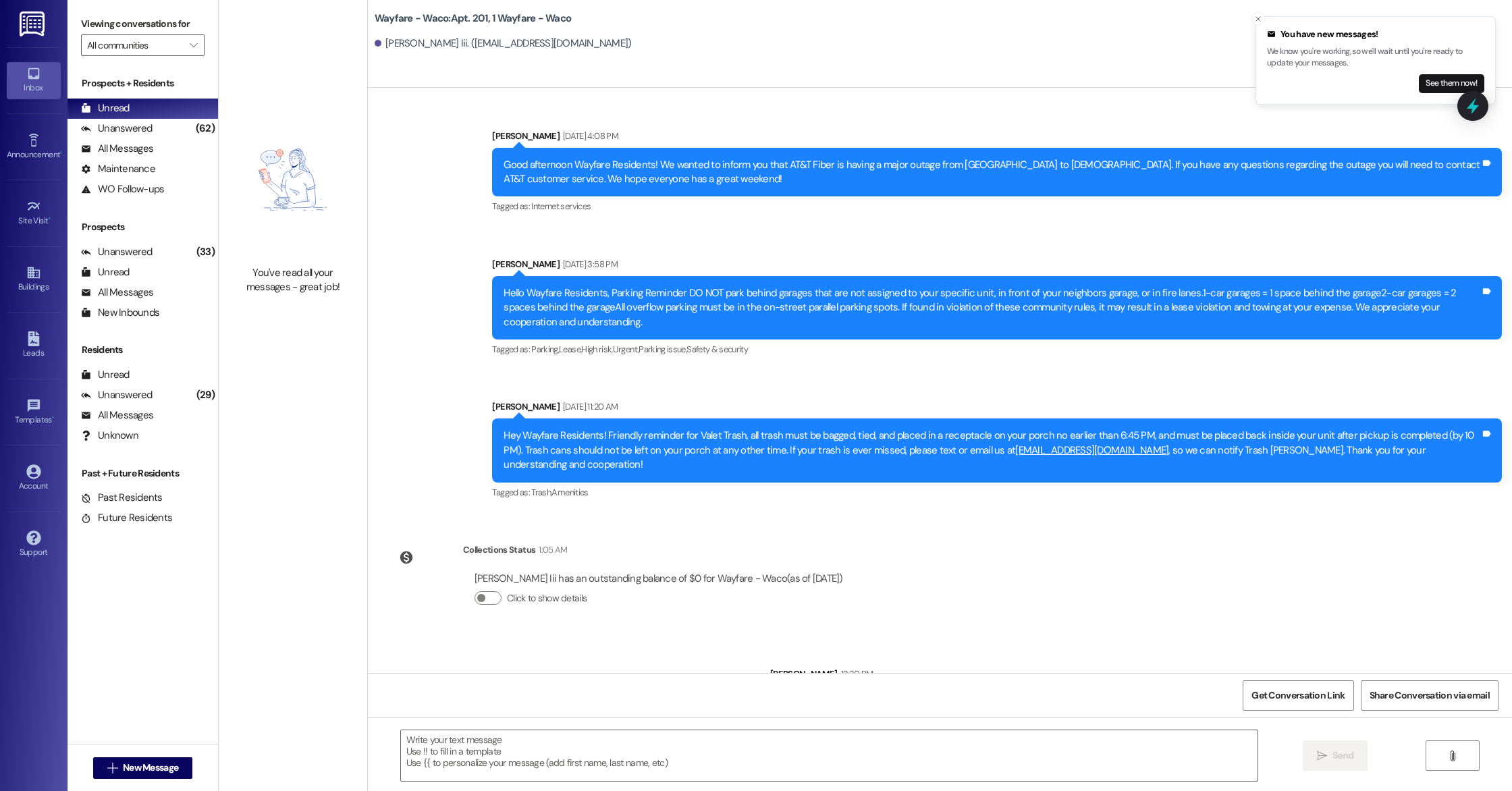
scroll to position [8231, 0]
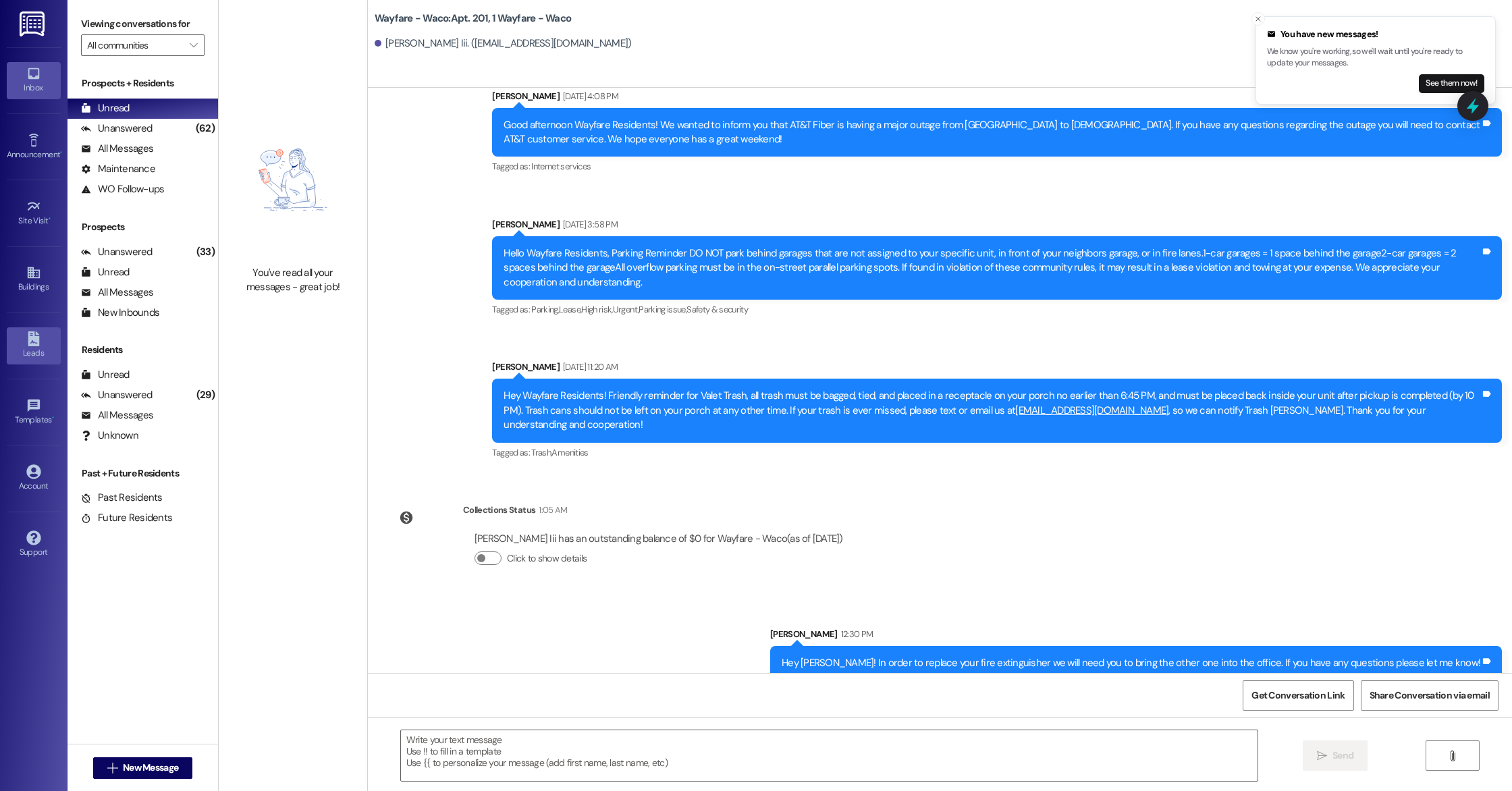
click at [35, 348] on div "Leads" at bounding box center [33, 353] width 68 height 14
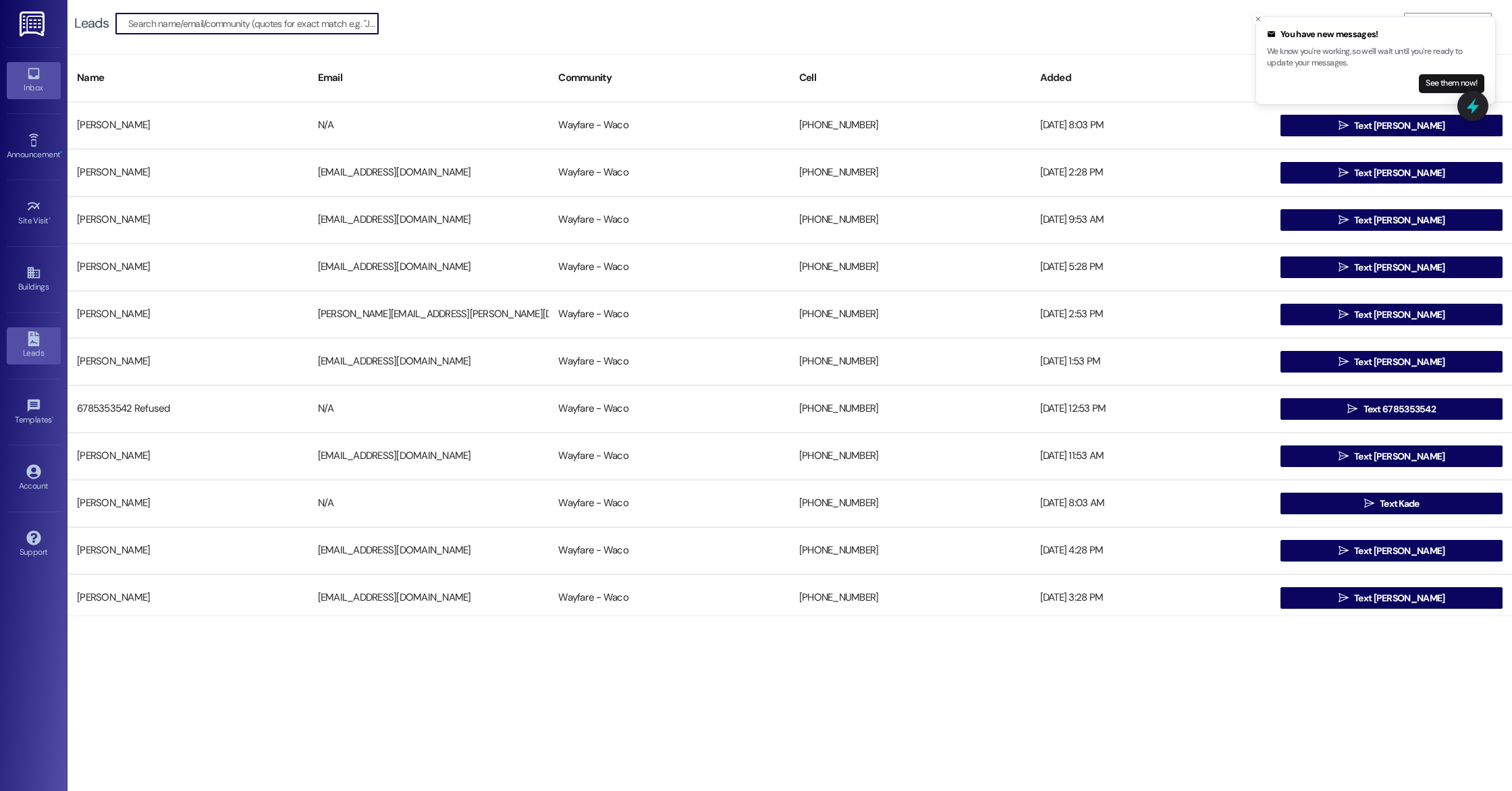
click at [33, 85] on div "Inbox" at bounding box center [33, 87] width 68 height 14
